Goal: Task Accomplishment & Management: Manage account settings

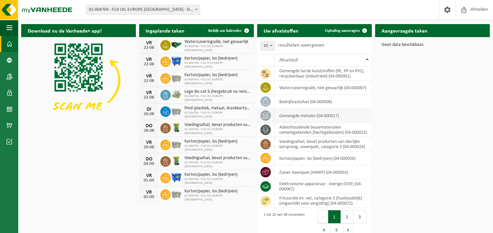
scroll to position [16, 0]
click at [10, 95] on span at bounding box center [10, 93] width 6 height 16
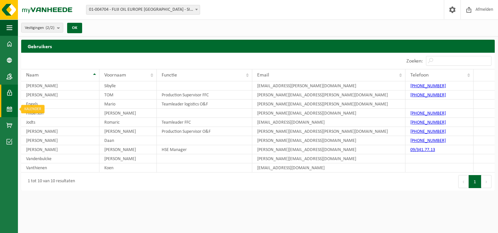
click at [13, 106] on link "Kalender" at bounding box center [9, 109] width 18 height 16
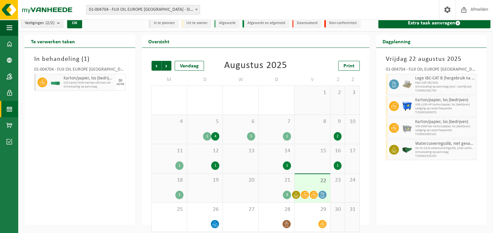
scroll to position [10, 0]
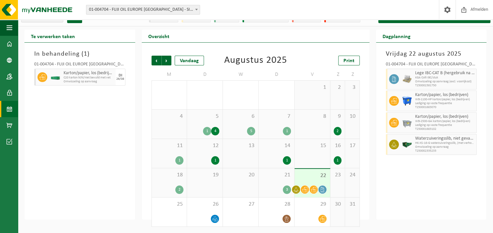
click at [295, 189] on icon at bounding box center [297, 190] width 6 height 5
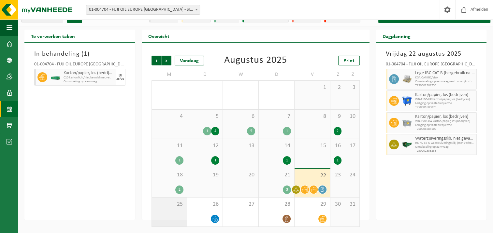
click at [177, 222] on div "25" at bounding box center [169, 212] width 35 height 29
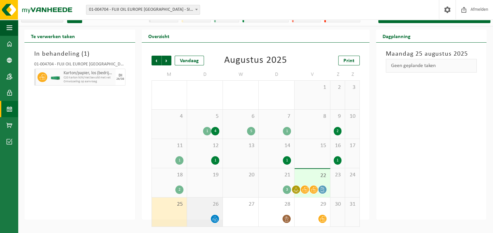
click at [213, 217] on icon at bounding box center [215, 220] width 6 height 6
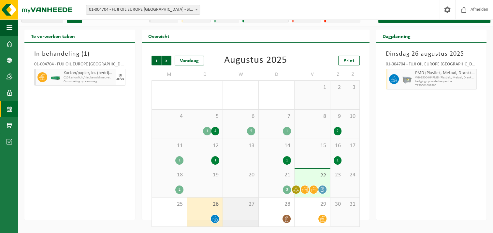
click at [237, 219] on div "27" at bounding box center [241, 212] width 36 height 29
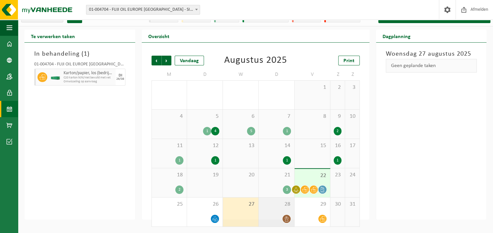
click at [275, 215] on div at bounding box center [276, 219] width 29 height 9
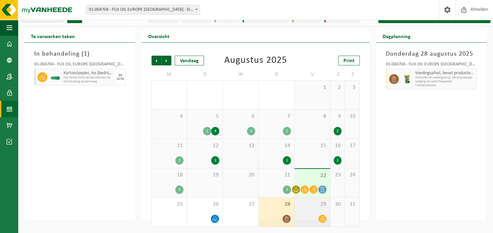
click at [317, 217] on div at bounding box center [312, 219] width 29 height 9
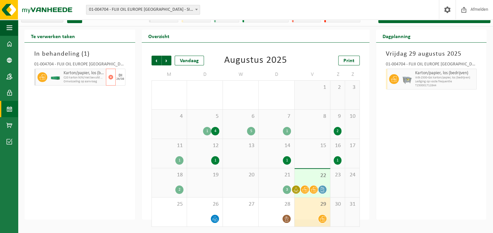
click at [70, 77] on span "C20 karton licht/niet bevuild met vet" at bounding box center [84, 78] width 41 height 4
click at [39, 72] on div at bounding box center [41, 77] width 15 height 17
click at [45, 80] on icon at bounding box center [42, 77] width 6 height 6
click at [83, 78] on span "C20 karton licht/niet bevuild met vet" at bounding box center [84, 78] width 41 height 4
click at [10, 41] on span at bounding box center [10, 44] width 6 height 16
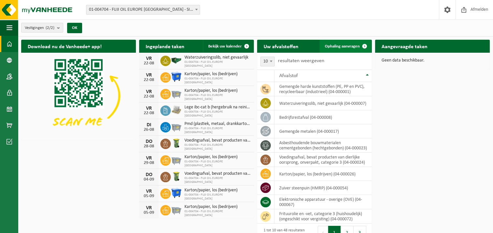
click at [362, 47] on span at bounding box center [364, 46] width 13 height 13
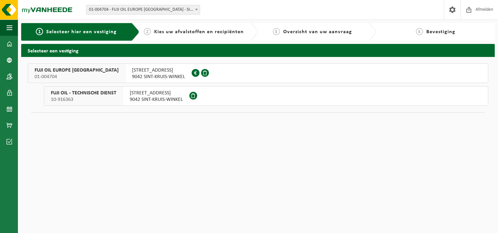
click at [132, 71] on span "[STREET_ADDRESS]" at bounding box center [158, 70] width 53 height 7
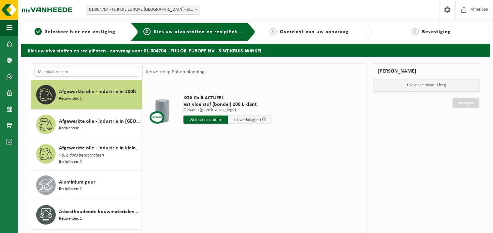
click at [64, 71] on input "text" at bounding box center [87, 72] width 105 height 10
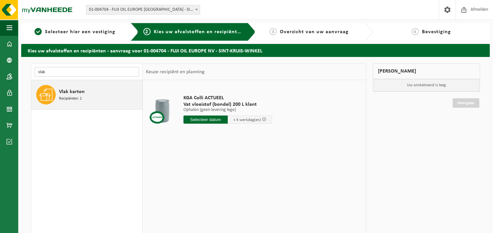
type input "vlak"
click at [58, 99] on div "Vlak karton Recipiënten: 1" at bounding box center [86, 94] width 111 height 29
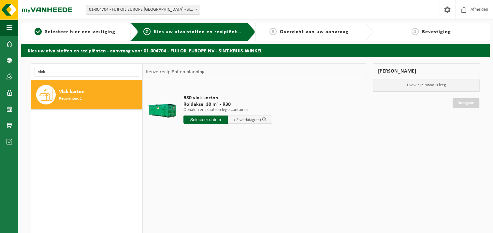
click at [209, 120] on input "text" at bounding box center [206, 120] width 44 height 8
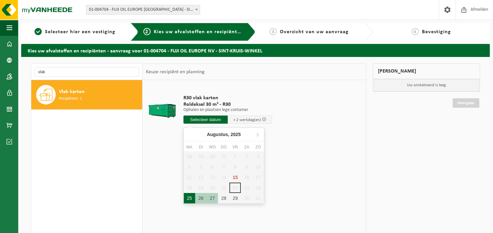
click at [189, 198] on div "25" at bounding box center [189, 198] width 11 height 10
type input "Van 2025-08-25"
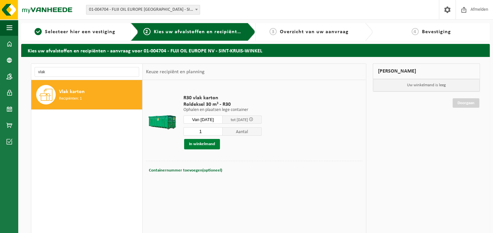
click at [206, 144] on button "In winkelmand" at bounding box center [202, 144] width 36 height 10
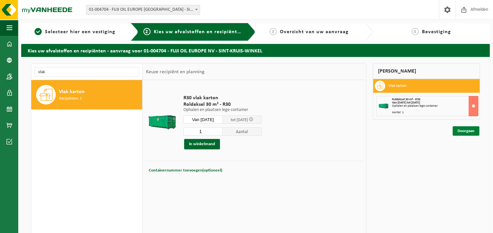
click at [465, 132] on link "Doorgaan" at bounding box center [466, 131] width 27 height 9
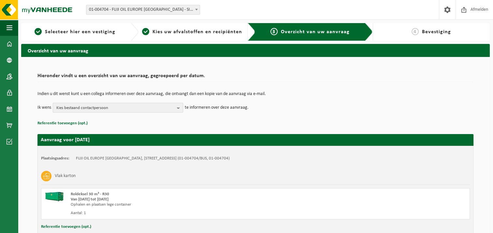
click at [153, 105] on span "Kies bestaand contactpersoon" at bounding box center [115, 108] width 118 height 10
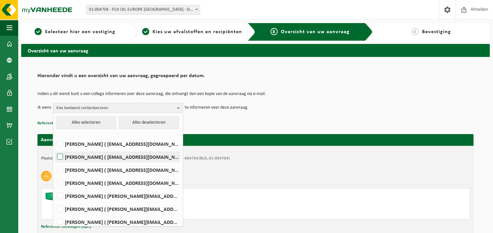
click at [82, 158] on label "TOM DIERICKX ( tom.dierickx@fujioileurope.com )" at bounding box center [118, 157] width 124 height 10
click at [55, 149] on input "TOM DIERICKX ( tom.dierickx@fujioileurope.com )" at bounding box center [54, 149] width 0 height 0
checkbox input "true"
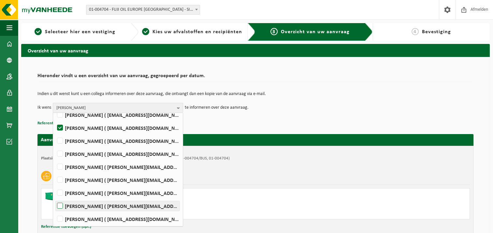
click at [79, 203] on label "Nick Vandenbulcke ( nick.vandenbulcke@fujioileurope.com )" at bounding box center [118, 207] width 124 height 10
click at [55, 198] on input "Nick Vandenbulcke ( nick.vandenbulcke@fujioileurope.com )" at bounding box center [54, 198] width 0 height 0
checkbox input "true"
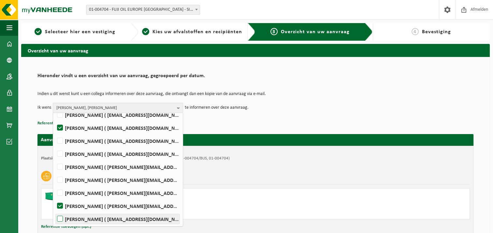
click at [80, 223] on label "Koen Vanthienen ( koen.vanthienen@fujioileurope.com )" at bounding box center [118, 220] width 124 height 10
click at [55, 211] on input "Koen Vanthienen ( koen.vanthienen@fujioileurope.com )" at bounding box center [54, 211] width 0 height 0
checkbox input "true"
click at [378, 93] on p "Indien u dit wenst kunt u een collega informeren over deze aanvraag, die ontvan…" at bounding box center [256, 94] width 436 height 5
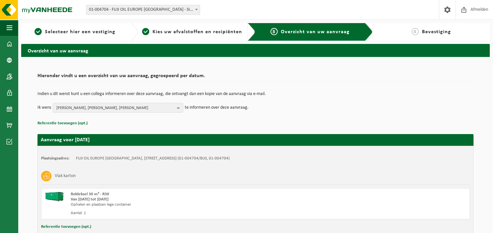
scroll to position [46, 0]
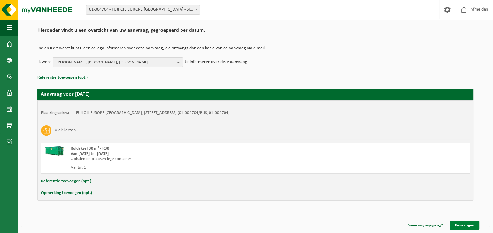
click at [463, 223] on link "Bevestigen" at bounding box center [464, 225] width 29 height 9
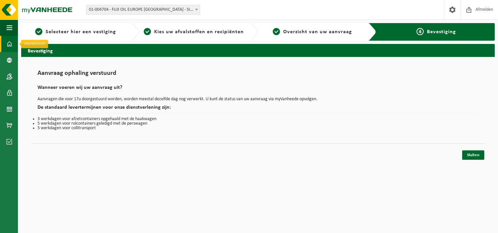
click at [11, 45] on span at bounding box center [10, 44] width 6 height 16
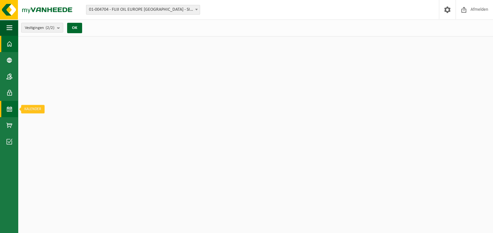
click at [11, 113] on span at bounding box center [10, 109] width 6 height 16
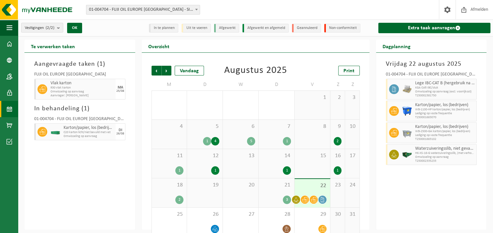
click at [103, 178] on div "Aangevraagde taken ( 1 ) FUJI OIL EUROPE NV Vlak karton R30 vlak karton Omwisse…" at bounding box center [79, 141] width 111 height 177
click at [5, 31] on button "Navigatie" at bounding box center [9, 28] width 18 height 16
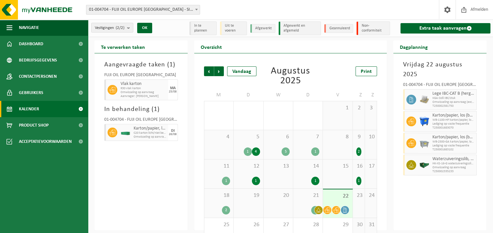
click at [136, 179] on div "Aangevraagde taken ( 1 ) FUJI OIL EUROPE NV Vlak karton R30 vlak karton Omwisse…" at bounding box center [141, 141] width 93 height 177
click at [480, 4] on span "Afmelden" at bounding box center [479, 9] width 21 height 19
